Goal: Task Accomplishment & Management: Use online tool/utility

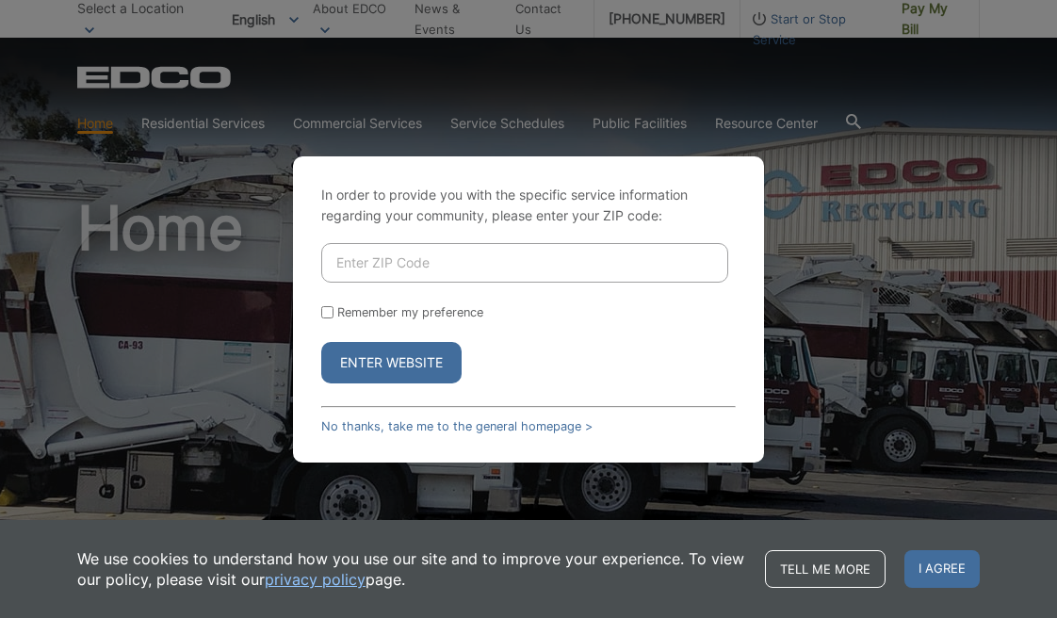
click at [427, 251] on input "Enter ZIP Code" at bounding box center [524, 263] width 407 height 40
type input "92078"
click at [365, 367] on button "Enter Website" at bounding box center [391, 362] width 140 height 41
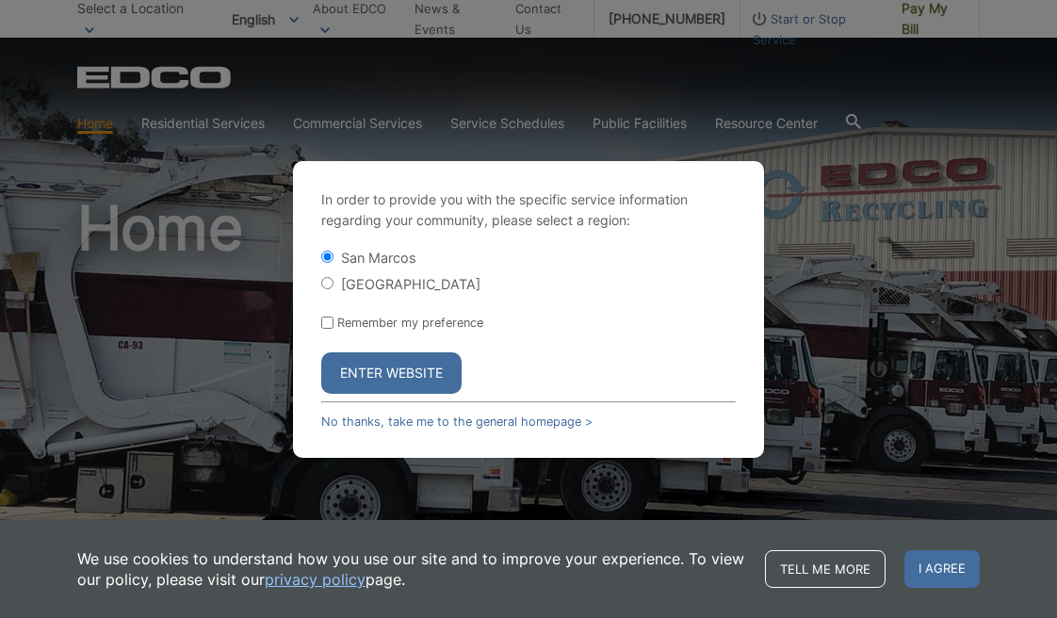
click at [370, 373] on button "Enter Website" at bounding box center [391, 372] width 140 height 41
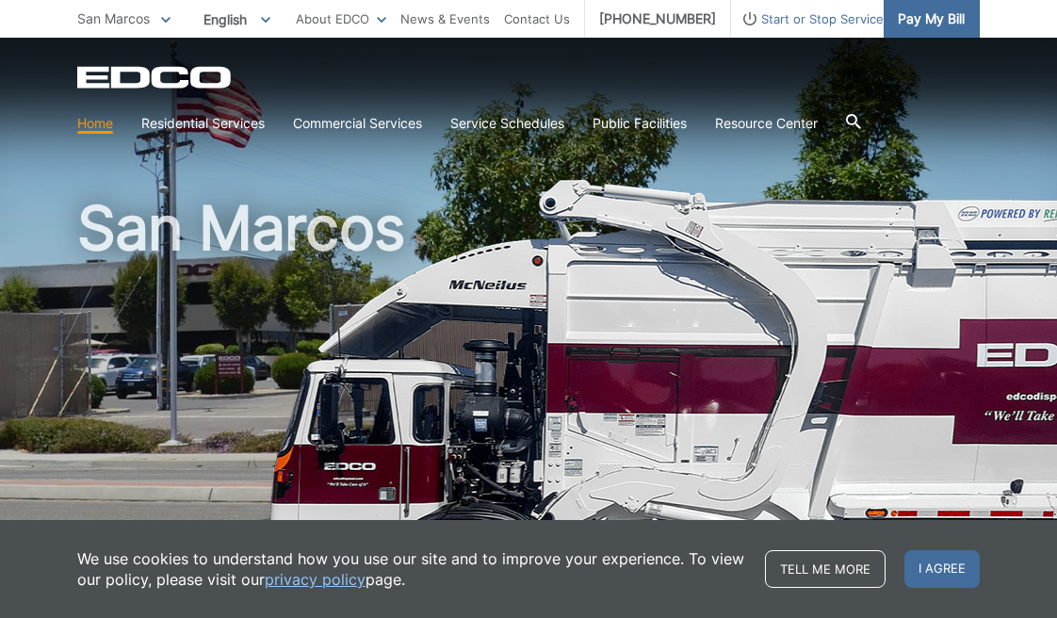
click at [918, 20] on span "Pay My Bill" at bounding box center [931, 18] width 67 height 21
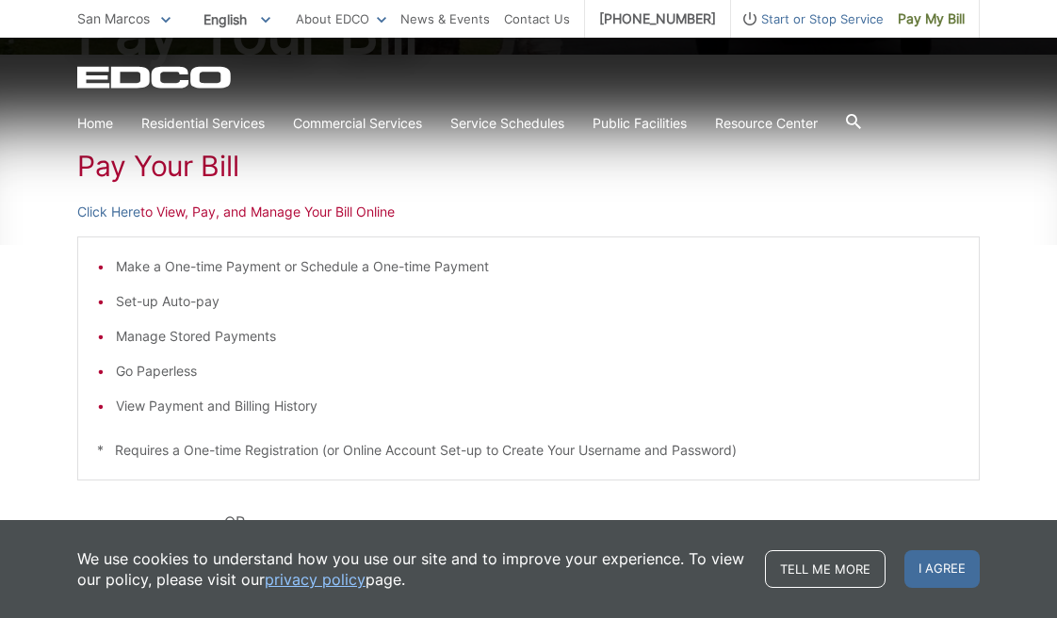
scroll to position [275, 0]
click at [130, 209] on link "Click Here" at bounding box center [108, 212] width 63 height 21
